Goal: Information Seeking & Learning: Find specific fact

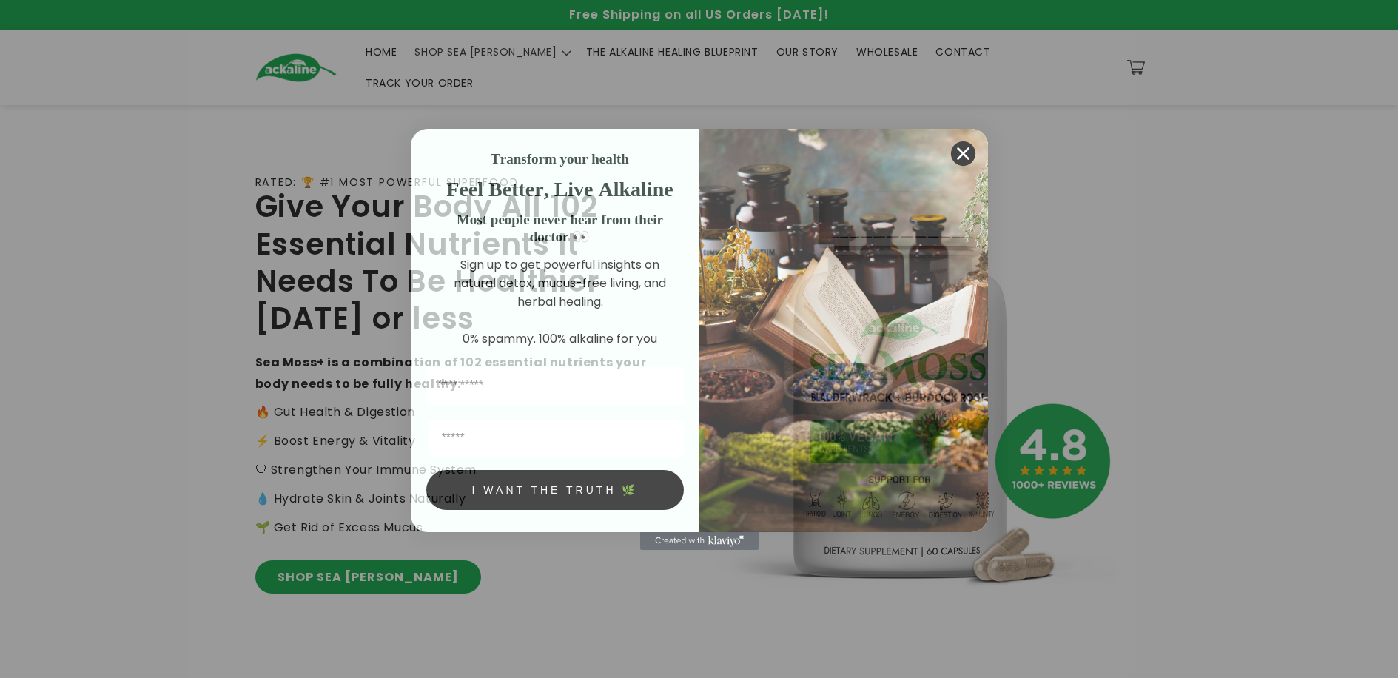
click at [963, 151] on icon "Close dialog" at bounding box center [963, 153] width 10 height 10
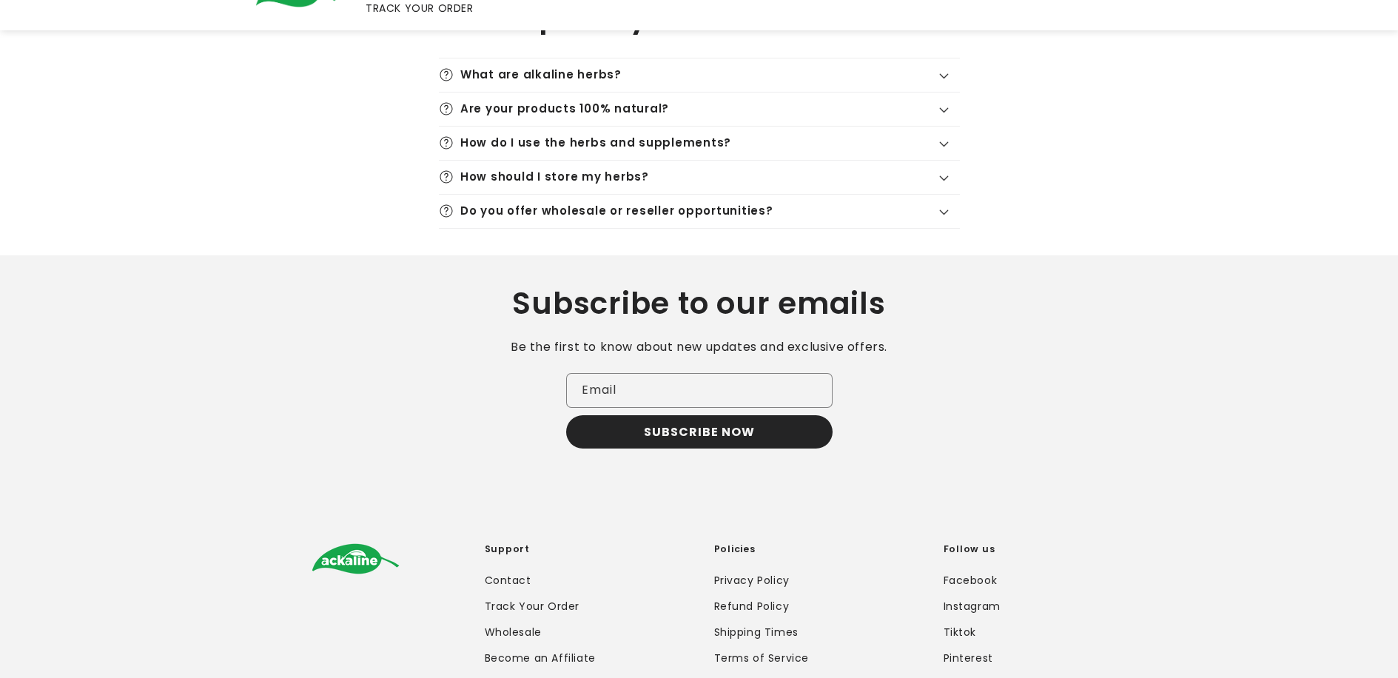
scroll to position [2799, 0]
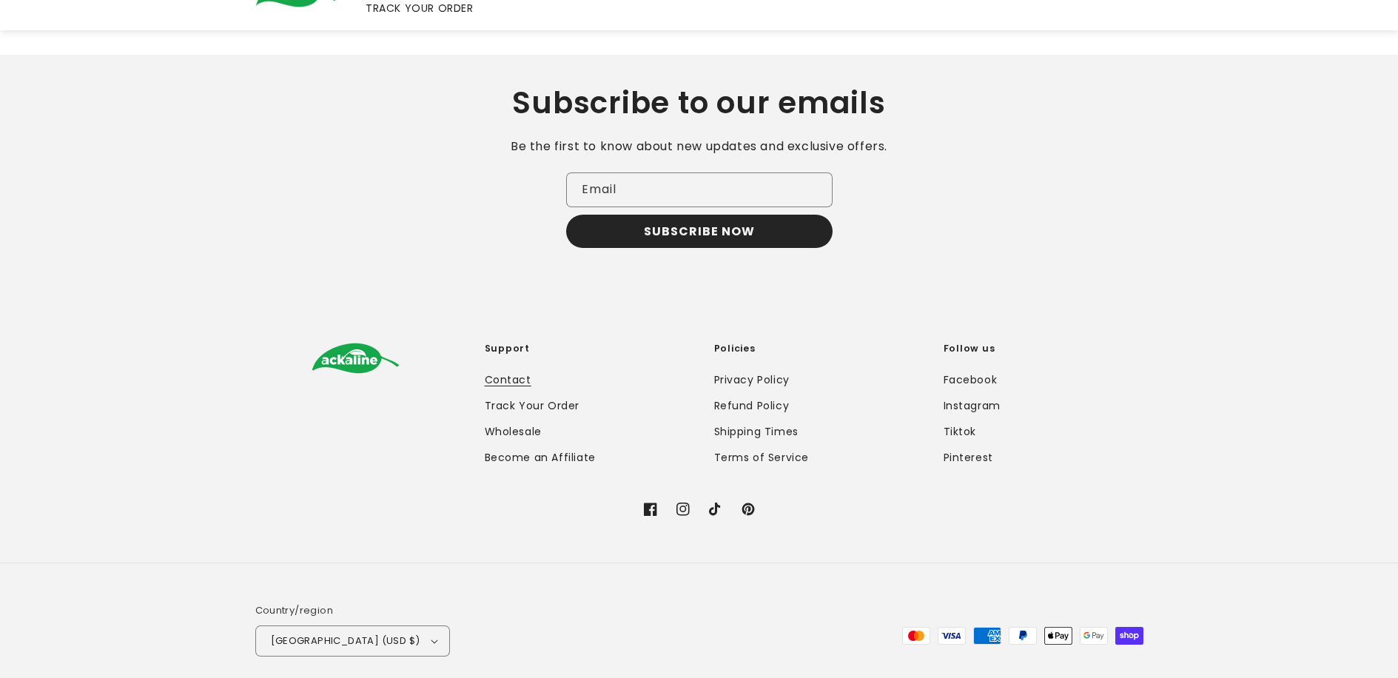
click at [523, 371] on link "Contact" at bounding box center [508, 382] width 47 height 22
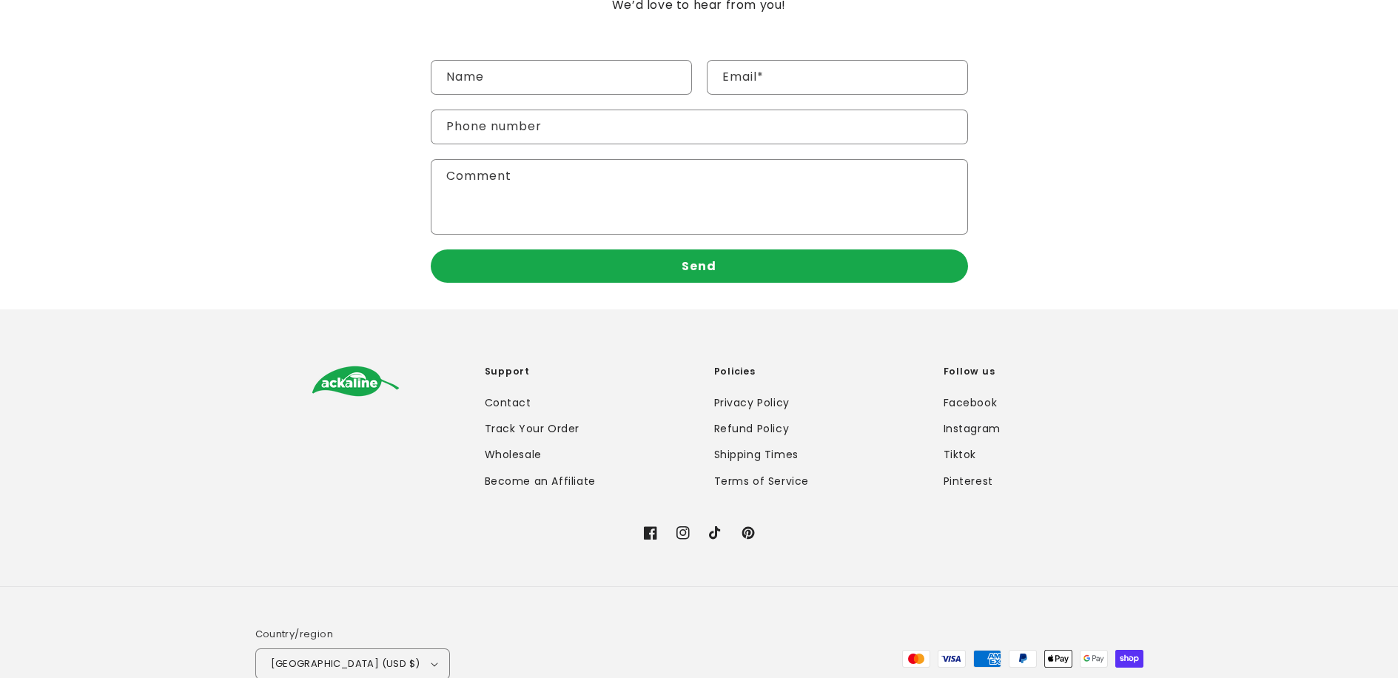
scroll to position [331, 0]
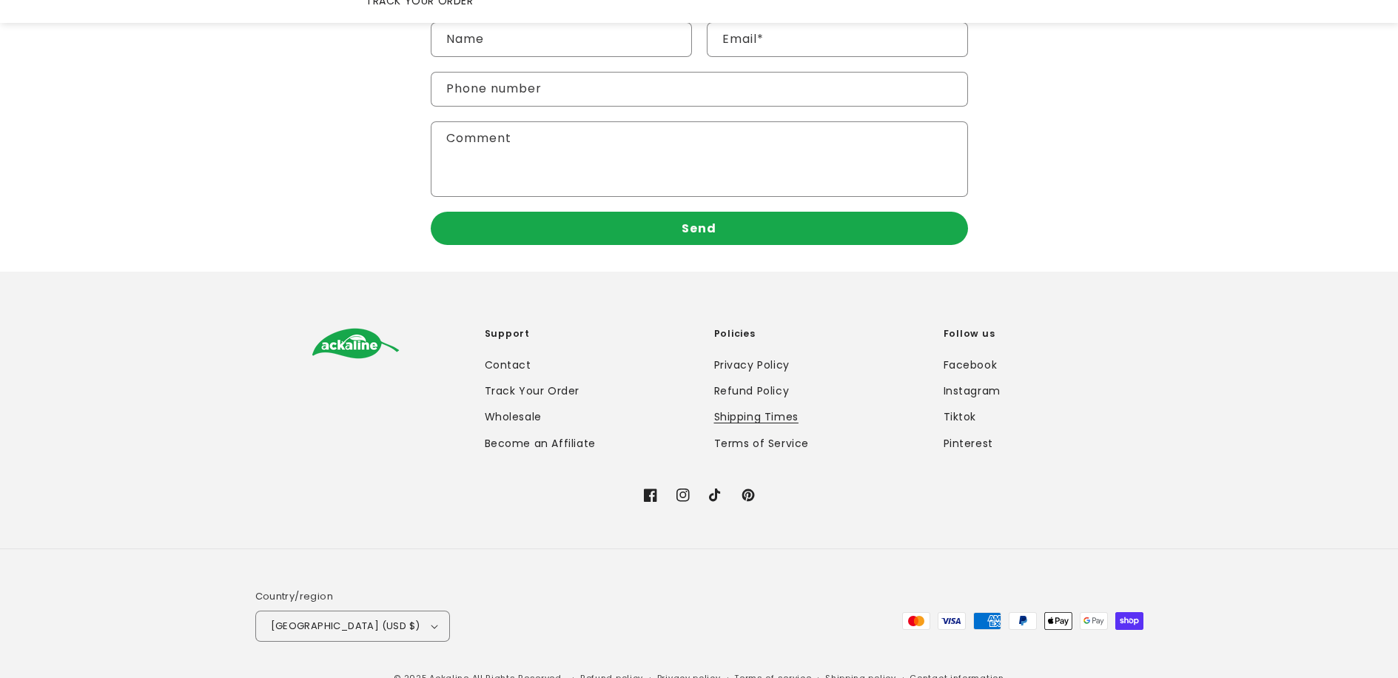
click at [755, 404] on link "Shipping Times" at bounding box center [756, 417] width 84 height 26
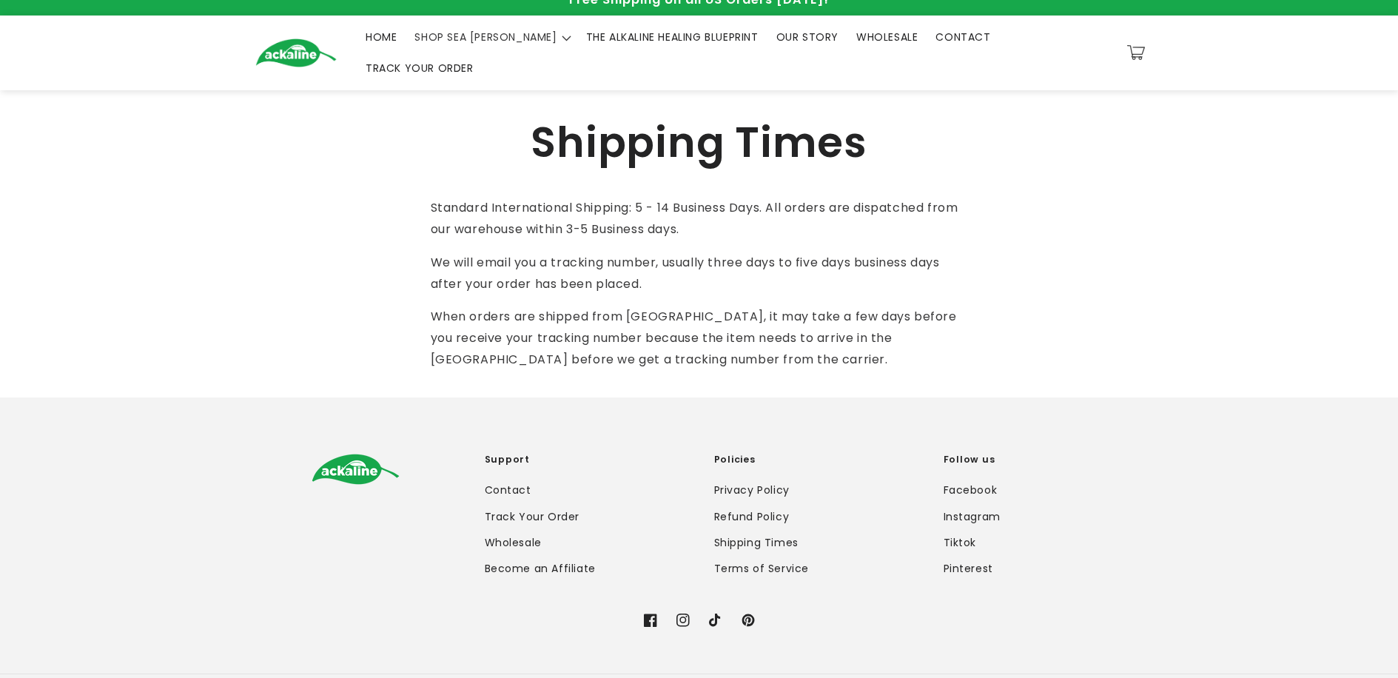
scroll to position [19, 0]
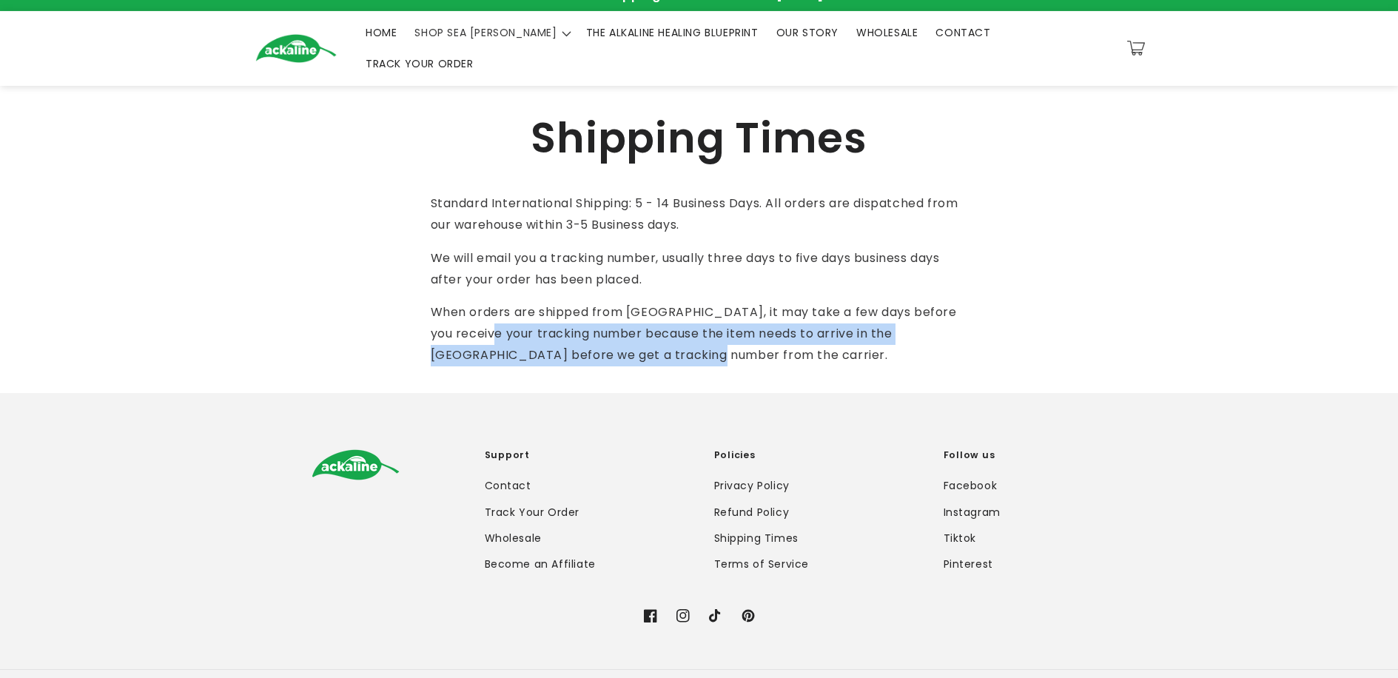
drag, startPoint x: 477, startPoint y: 304, endPoint x: 642, endPoint y: 326, distance: 166.5
click at [641, 325] on span "When orders are shipped from [GEOGRAPHIC_DATA], it may take a few days before y…" at bounding box center [694, 334] width 526 height 60
click at [642, 326] on span "When orders are shipped from [GEOGRAPHIC_DATA], it may take a few days before y…" at bounding box center [694, 334] width 526 height 60
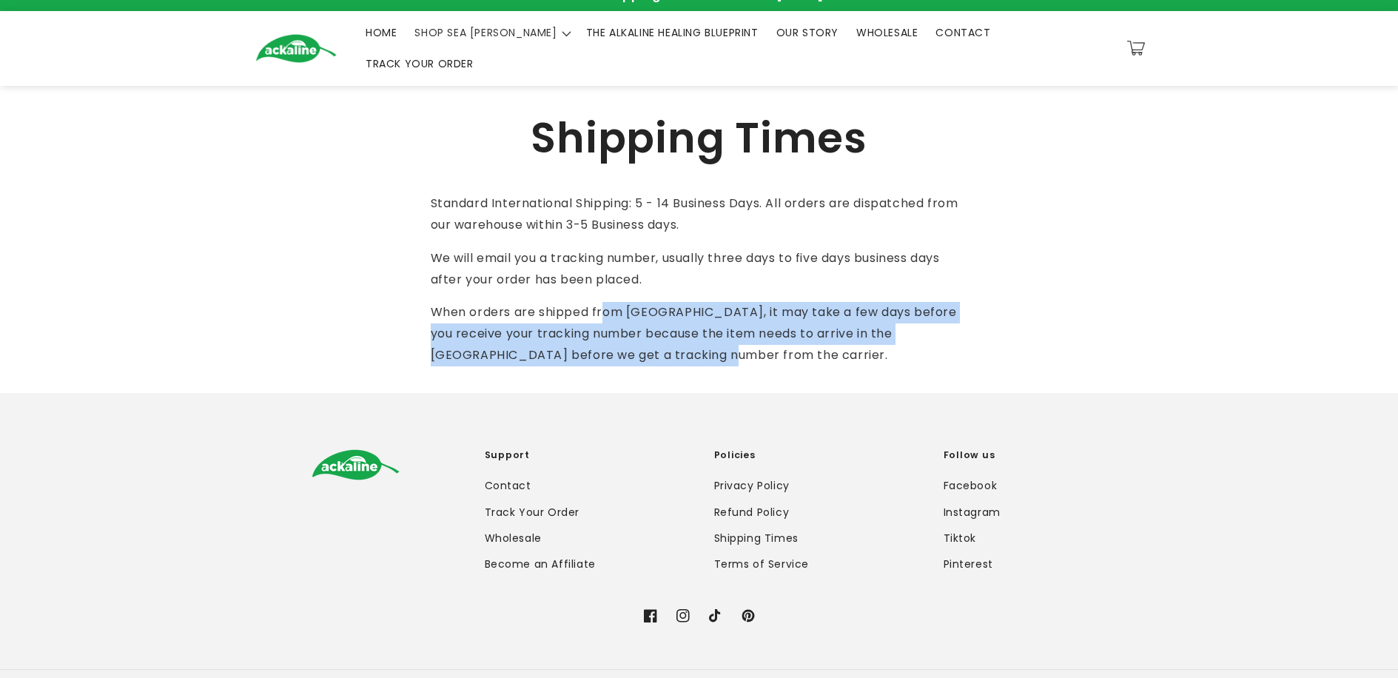
drag, startPoint x: 673, startPoint y: 338, endPoint x: 604, endPoint y: 295, distance: 81.1
click at [604, 302] on p "When orders are shipped from [GEOGRAPHIC_DATA], it may take a few days before y…" at bounding box center [699, 334] width 537 height 64
click at [604, 304] on span "When orders are shipped from [GEOGRAPHIC_DATA], it may take a few days before y…" at bounding box center [694, 334] width 526 height 60
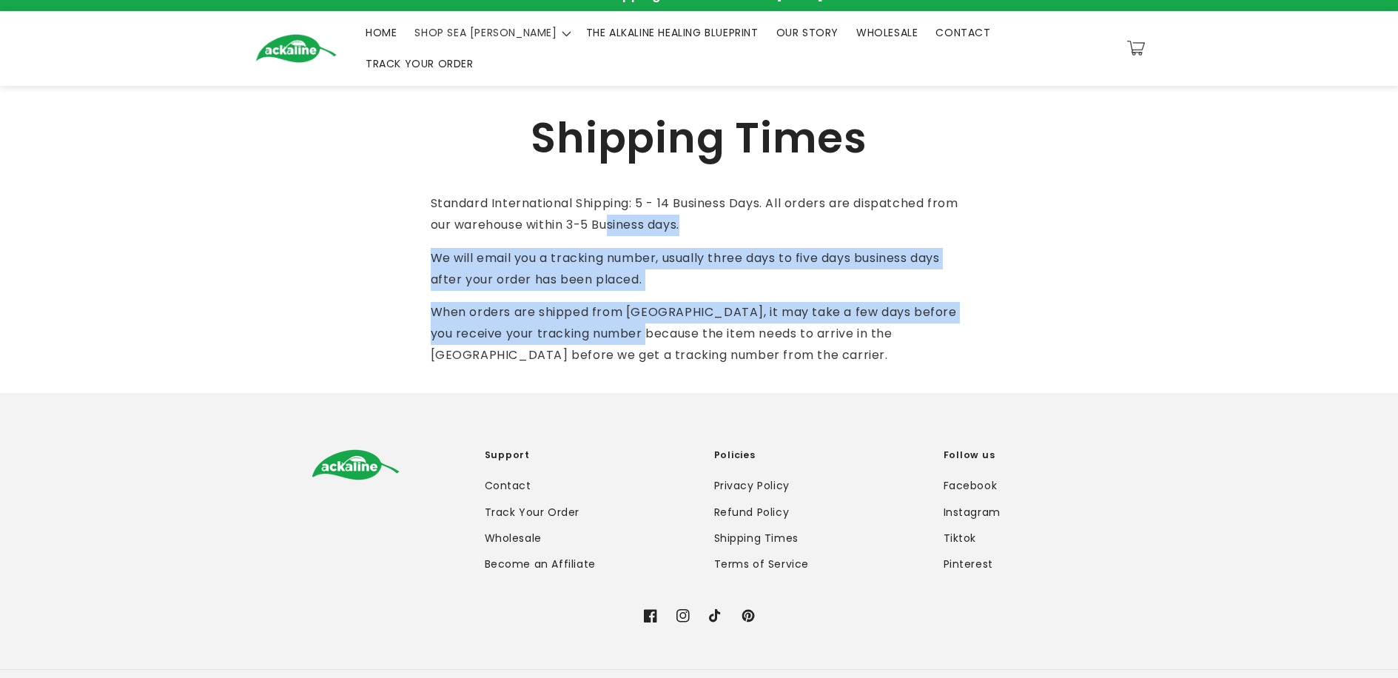
drag, startPoint x: 609, startPoint y: 193, endPoint x: 647, endPoint y: 317, distance: 129.3
click at [644, 311] on div "Standard International Shipping: 5 - 14 Business Days. All orders are dispatche…" at bounding box center [699, 279] width 537 height 173
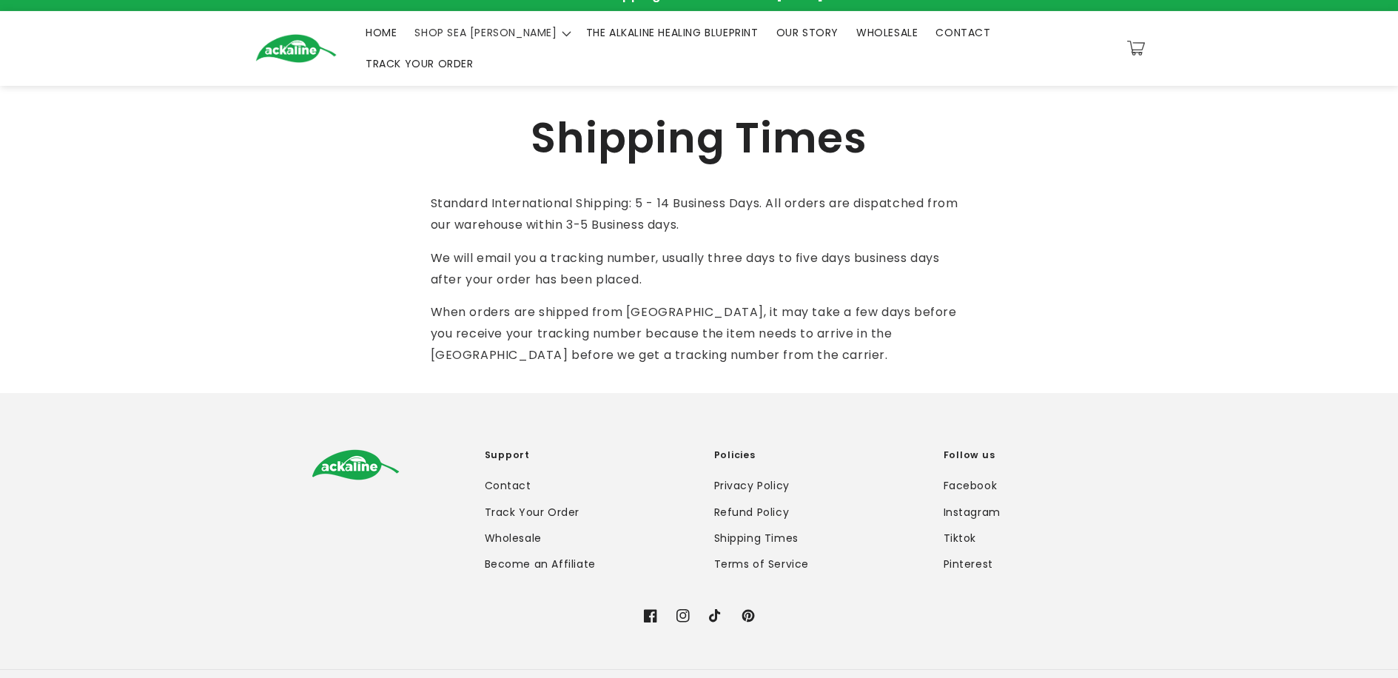
click at [648, 318] on span "When orders are shipped from [GEOGRAPHIC_DATA], it may take a few days before y…" at bounding box center [694, 334] width 526 height 60
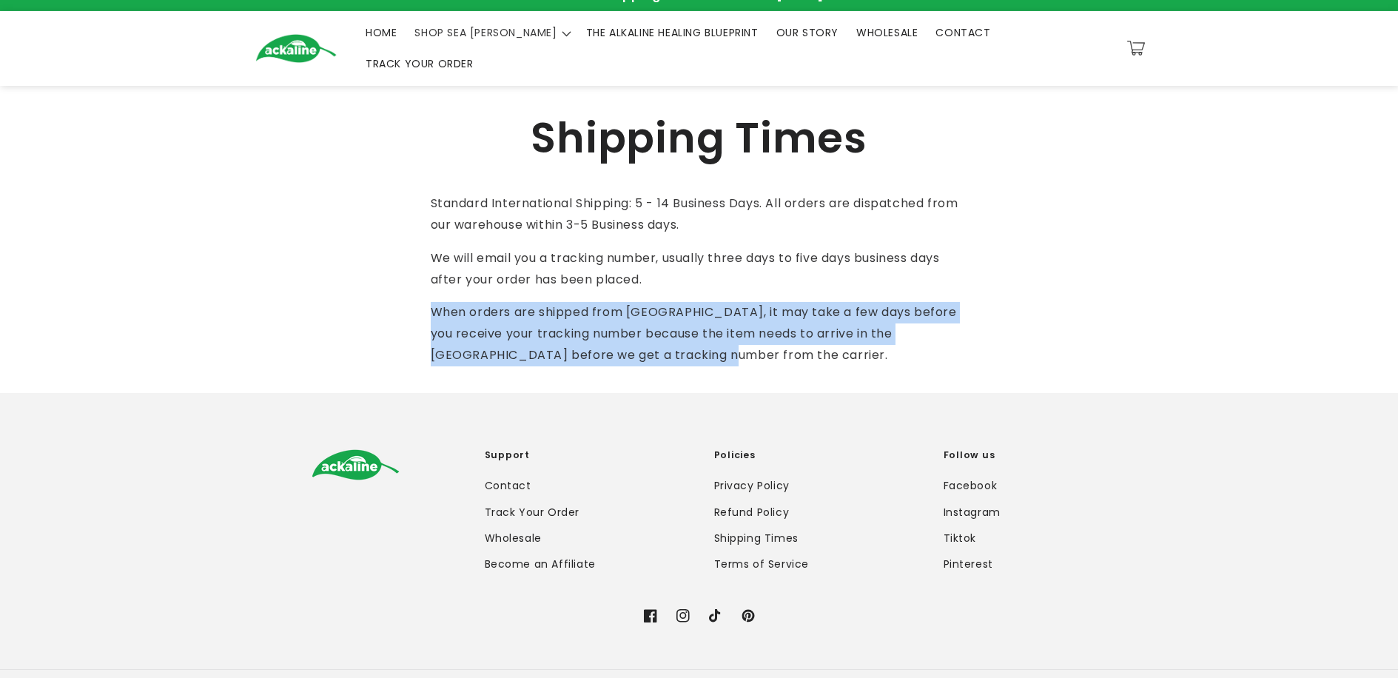
drag, startPoint x: 663, startPoint y: 332, endPoint x: 656, endPoint y: 255, distance: 77.3
click at [654, 272] on div "Standard International Shipping: 5 - 14 Business Days. All orders are dispatche…" at bounding box center [699, 279] width 537 height 173
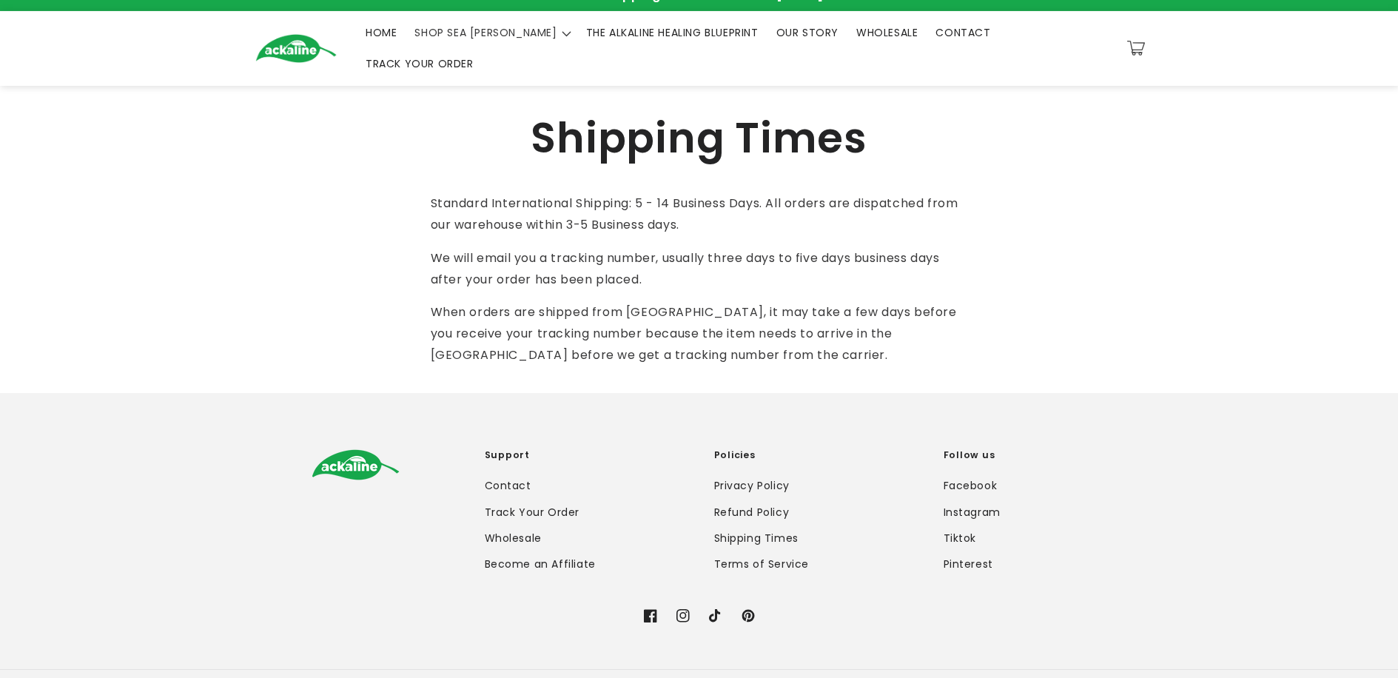
click at [656, 255] on p "We will email you a tracking number, usually three days to five days business d…" at bounding box center [699, 269] width 537 height 43
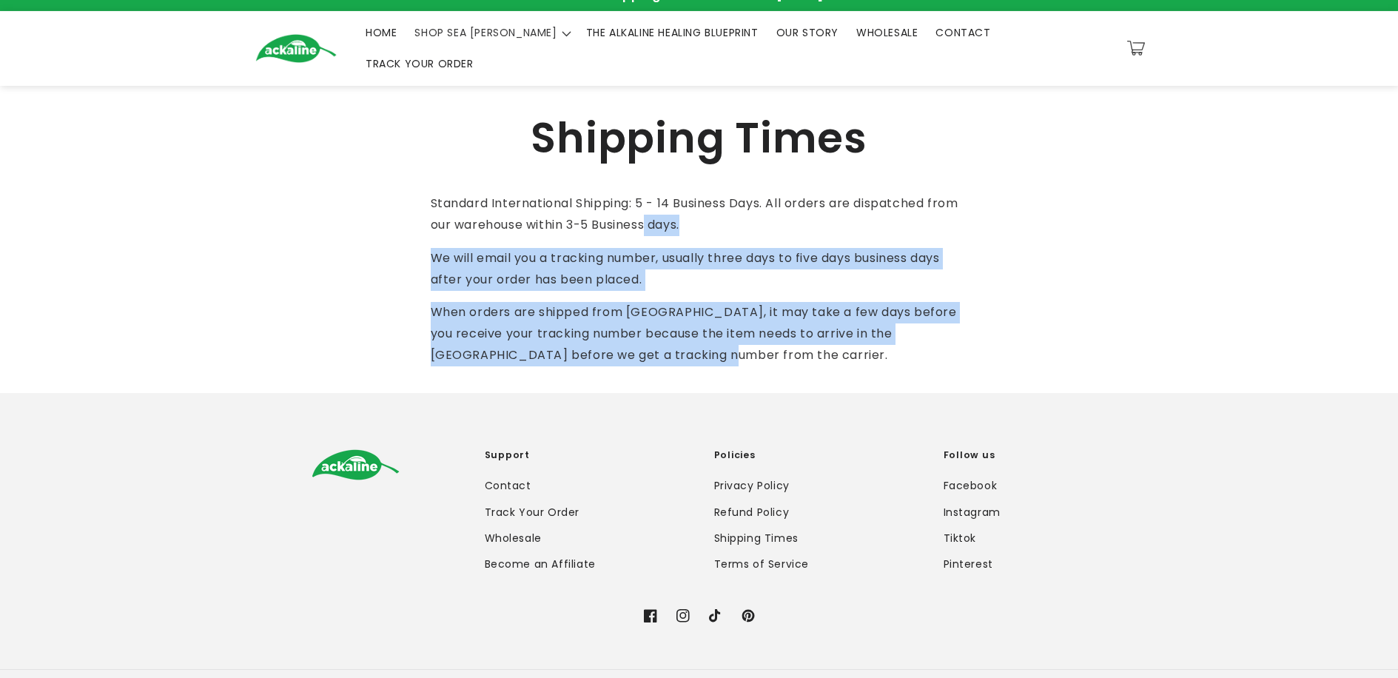
drag, startPoint x: 650, startPoint y: 209, endPoint x: 658, endPoint y: 353, distance: 143.8
click at [658, 352] on div "Shipping Times Standard International Shipping: 5 - 14 Business Days. All order…" at bounding box center [699, 239] width 537 height 307
click at [658, 353] on div "Shipping Times Standard International Shipping: 5 - 14 Business Days. All order…" at bounding box center [699, 239] width 537 height 307
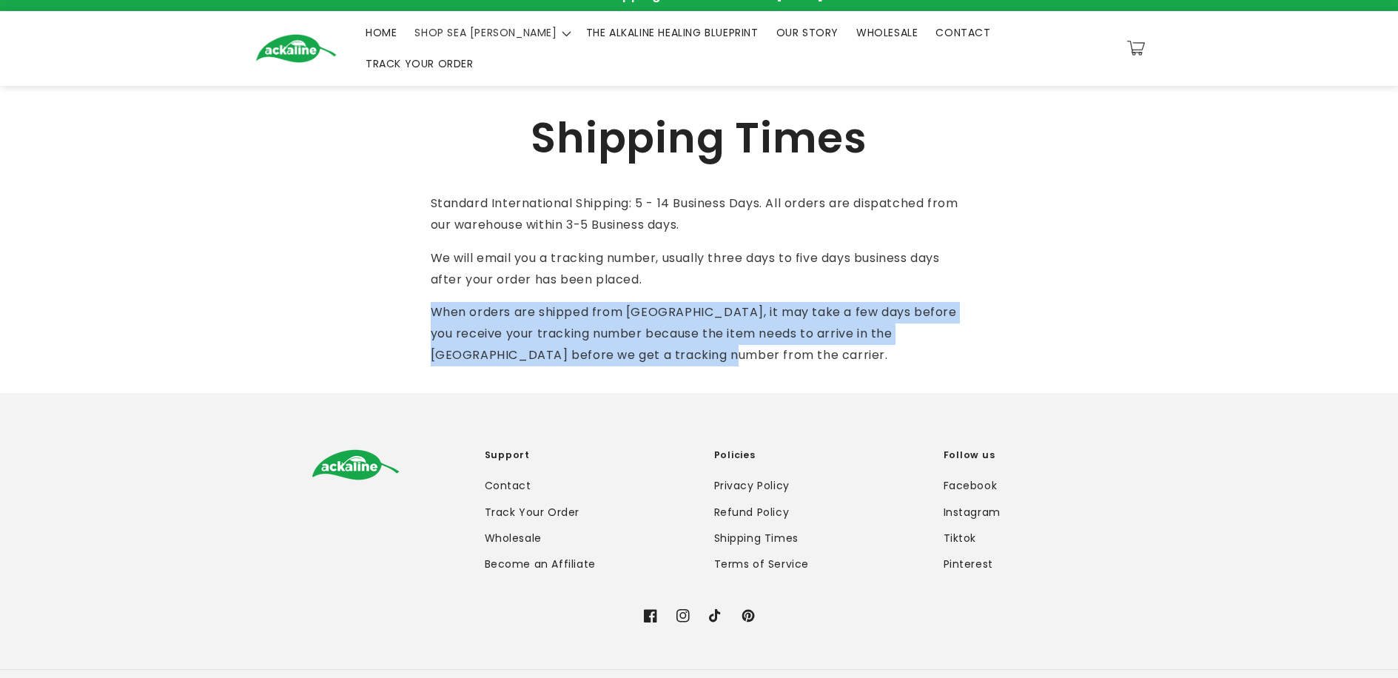
drag, startPoint x: 678, startPoint y: 346, endPoint x: 655, endPoint y: 269, distance: 79.6
click at [655, 270] on div "Shipping Times Standard International Shipping: 5 - 14 Business Days. All order…" at bounding box center [699, 239] width 537 height 307
click at [655, 269] on div "Standard International Shipping: 5 - 14 Business Days. All orders are dispatche…" at bounding box center [699, 279] width 537 height 173
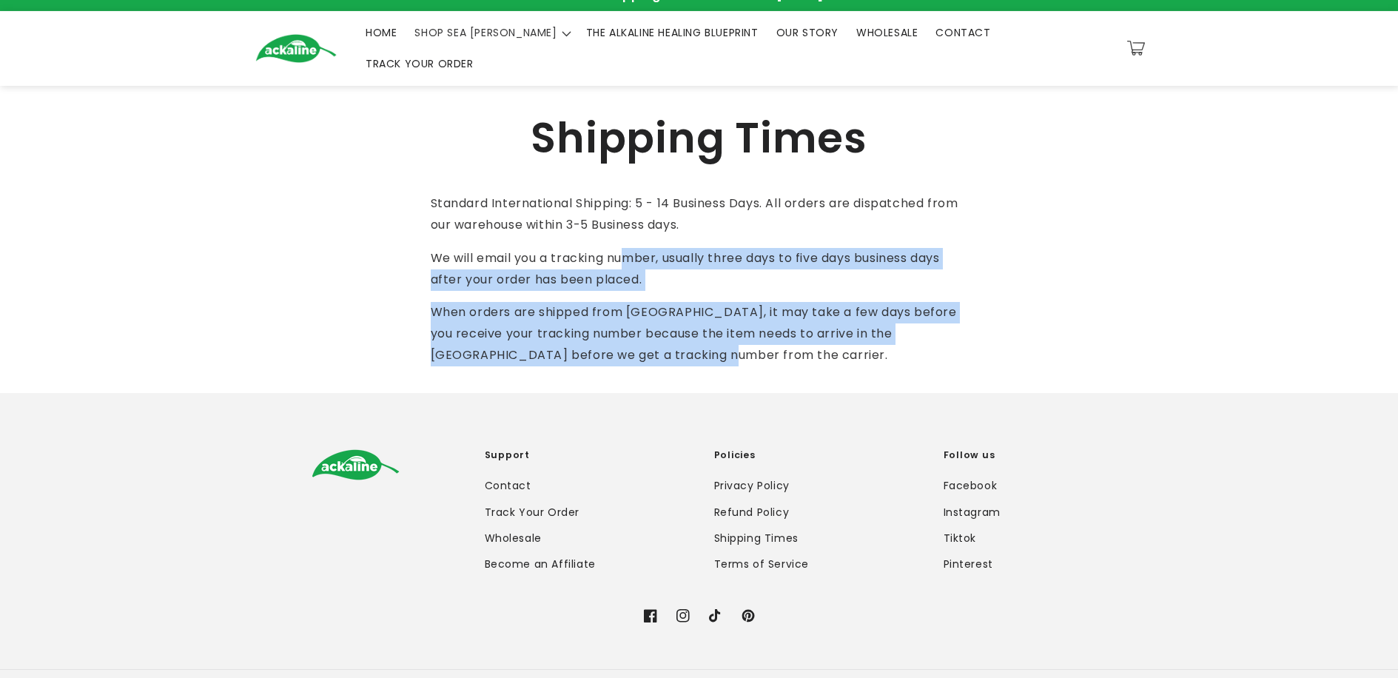
drag, startPoint x: 627, startPoint y: 227, endPoint x: 666, endPoint y: 333, distance: 113.3
click at [666, 333] on div "Standard International Shipping: 5 - 14 Business Days. All orders are dispatche…" at bounding box center [699, 279] width 537 height 173
click at [666, 334] on p "When orders are shipped from [GEOGRAPHIC_DATA], it may take a few days before y…" at bounding box center [699, 334] width 537 height 64
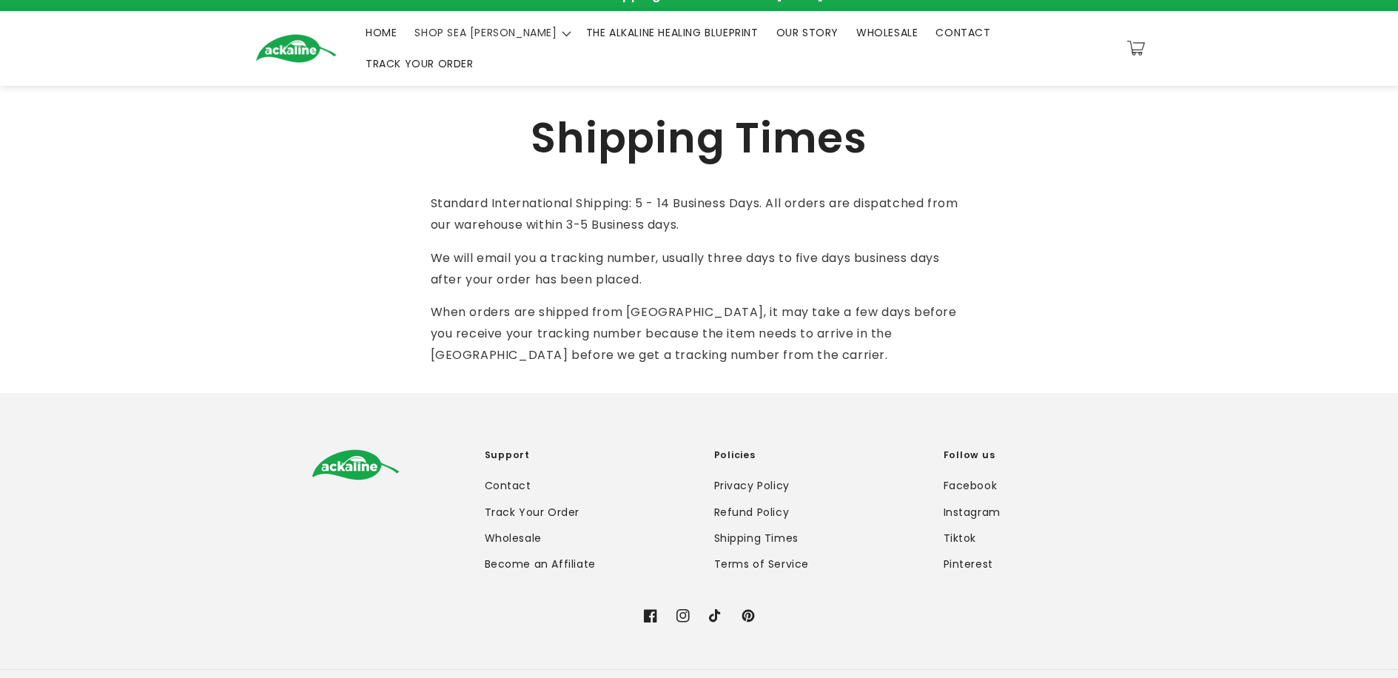
drag, startPoint x: 684, startPoint y: 335, endPoint x: 648, endPoint y: 250, distance: 91.6
click at [648, 251] on div "Standard International Shipping: 5 - 14 Business Days. All orders are dispatche…" at bounding box center [699, 279] width 537 height 173
click at [648, 250] on p "We will email you a tracking number, usually three days to five days business d…" at bounding box center [699, 269] width 537 height 43
drag, startPoint x: 615, startPoint y: 238, endPoint x: 663, endPoint y: 338, distance: 110.9
click at [663, 338] on div "Standard International Shipping: 5 - 14 Business Days. All orders are dispatche…" at bounding box center [699, 279] width 537 height 173
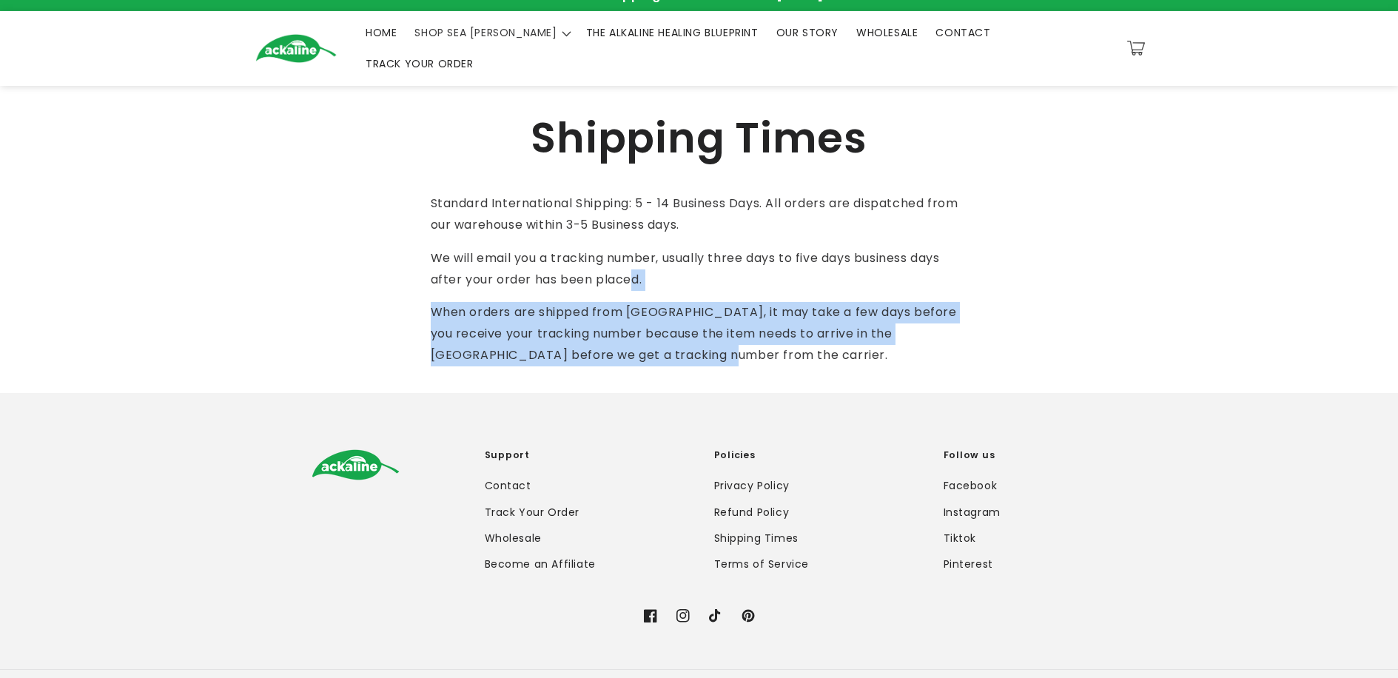
drag, startPoint x: 663, startPoint y: 338, endPoint x: 631, endPoint y: 258, distance: 85.4
click at [631, 260] on div "Standard International Shipping: 5 - 14 Business Days. All orders are dispatche…" at bounding box center [699, 279] width 537 height 173
click at [631, 258] on p "We will email you a tracking number, usually three days to five days business d…" at bounding box center [699, 269] width 537 height 43
drag, startPoint x: 588, startPoint y: 257, endPoint x: 665, endPoint y: 325, distance: 102.8
click at [665, 325] on div "Standard International Shipping: 5 - 14 Business Days. All orders are dispatche…" at bounding box center [699, 279] width 537 height 173
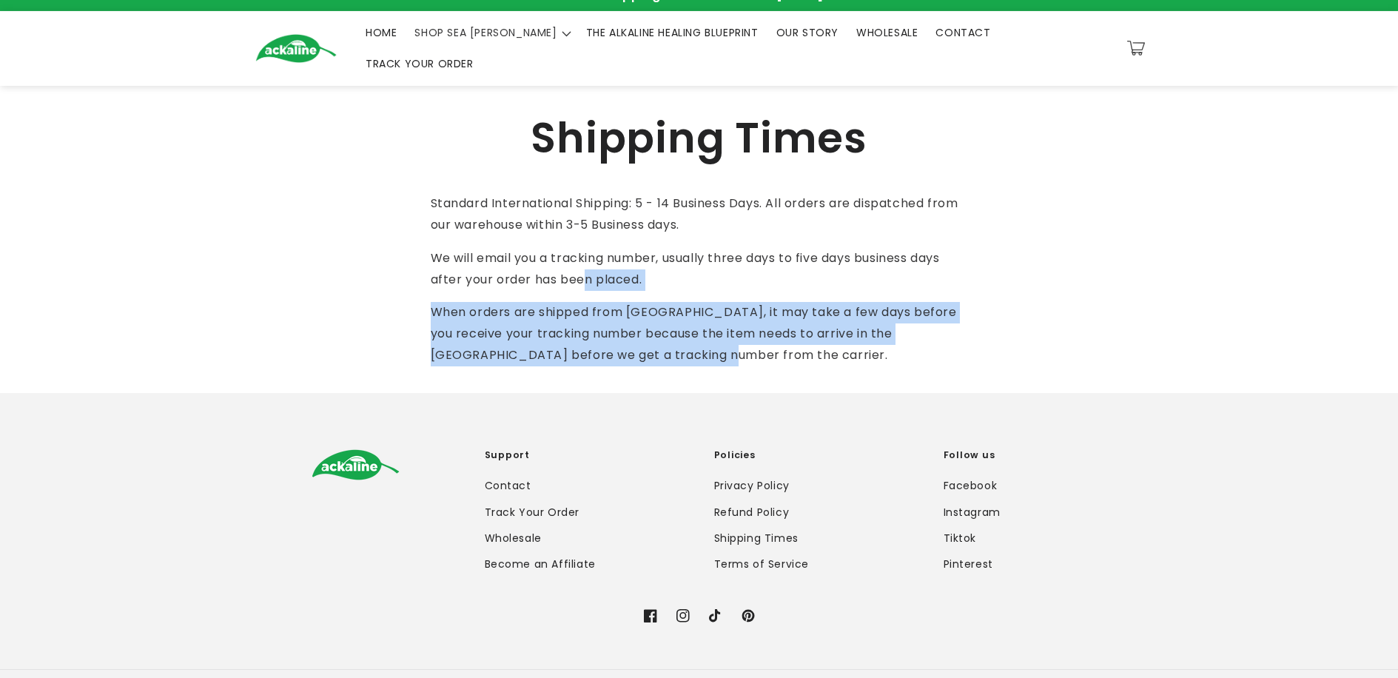
click at [665, 325] on p "When orders are shipped from [GEOGRAPHIC_DATA], it may take a few days before y…" at bounding box center [699, 334] width 537 height 64
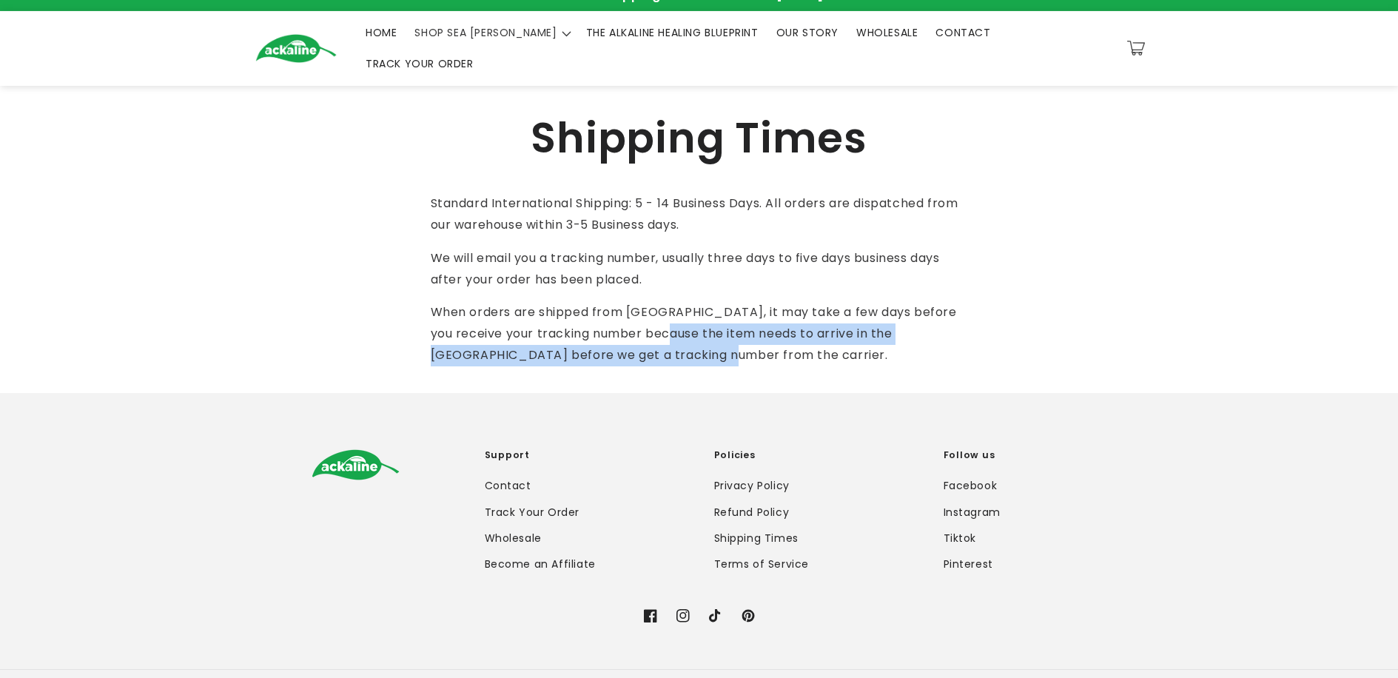
drag, startPoint x: 694, startPoint y: 340, endPoint x: 652, endPoint y: 304, distance: 55.2
click at [657, 309] on p "When orders are shipped from [GEOGRAPHIC_DATA], it may take a few days before y…" at bounding box center [699, 334] width 537 height 64
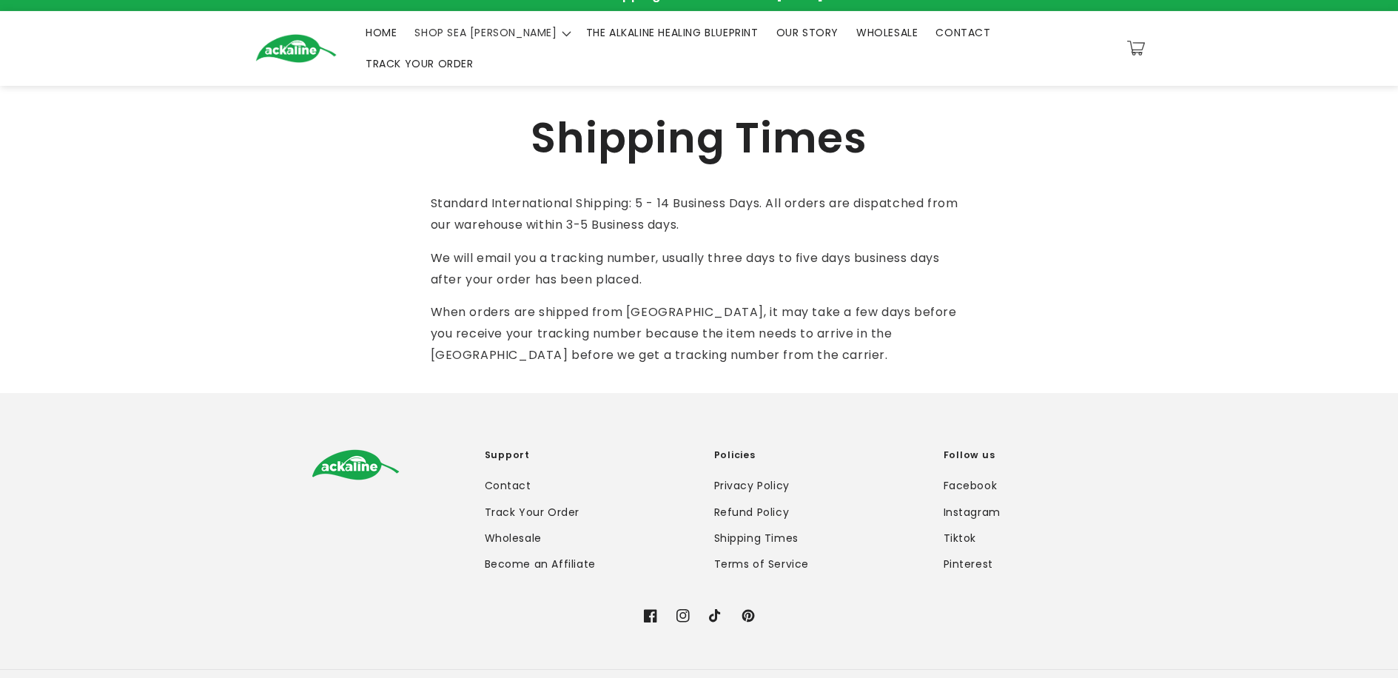
click at [652, 304] on span "When orders are shipped from [GEOGRAPHIC_DATA], it may take a few days before y…" at bounding box center [694, 334] width 526 height 60
